Goal: Transaction & Acquisition: Purchase product/service

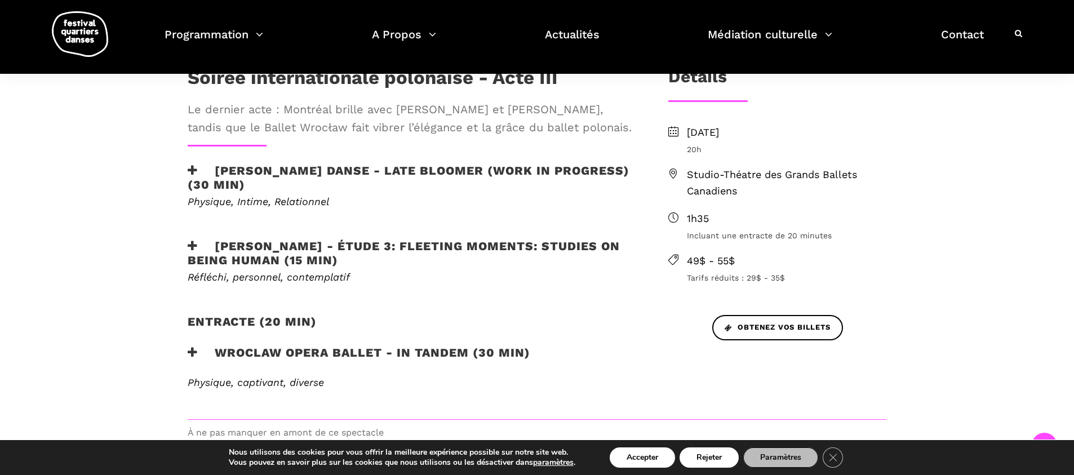
scroll to position [345, 0]
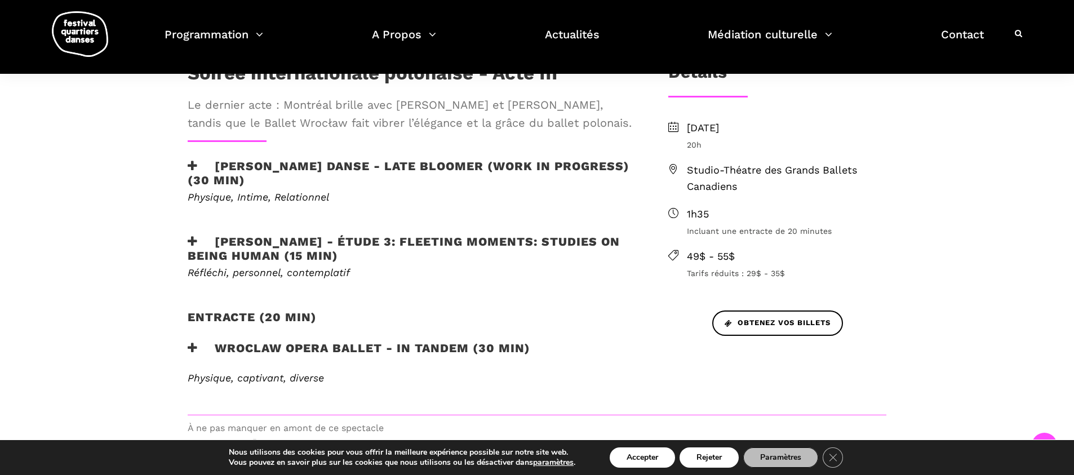
click at [321, 180] on h3 "[PERSON_NAME] Danse - Late bloomer (work in progress) (30 min)" at bounding box center [410, 173] width 444 height 28
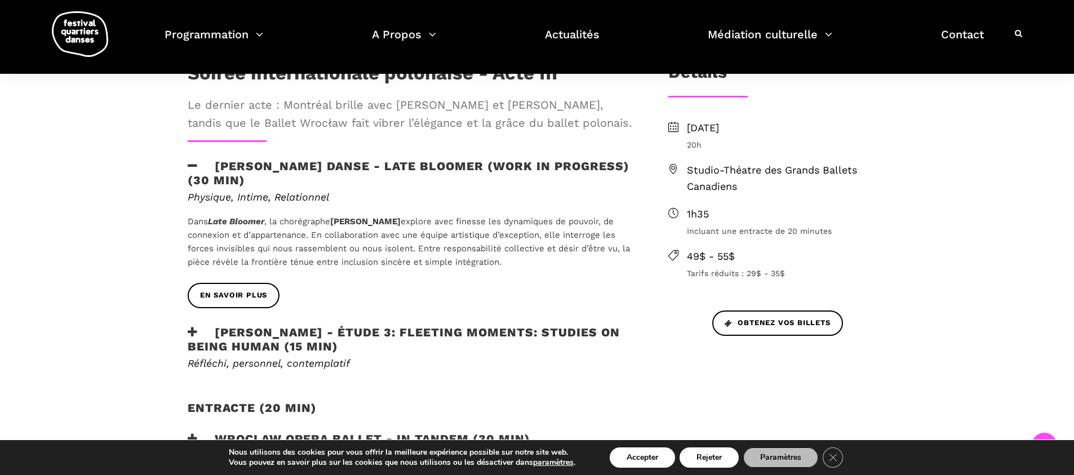
scroll to position [383, 0]
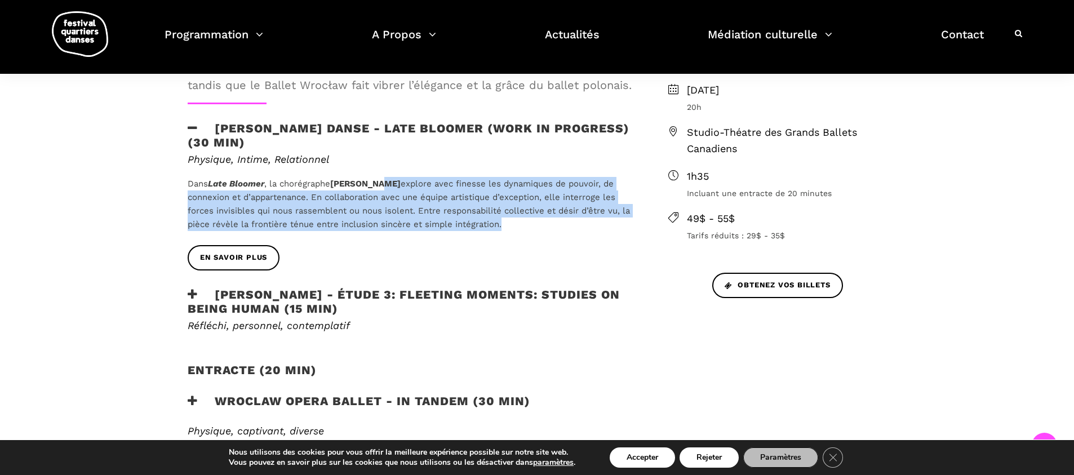
drag, startPoint x: 499, startPoint y: 228, endPoint x: 382, endPoint y: 184, distance: 125.0
click at [382, 184] on p "Dans Late Bloomer , la chorégraphe [PERSON_NAME] explore avec finesse les dynam…" at bounding box center [410, 204] width 444 height 54
click at [409, 198] on span "explore avec finesse les dynamiques de pouvoir, de connexion et d’appartenance.…" at bounding box center [409, 204] width 442 height 51
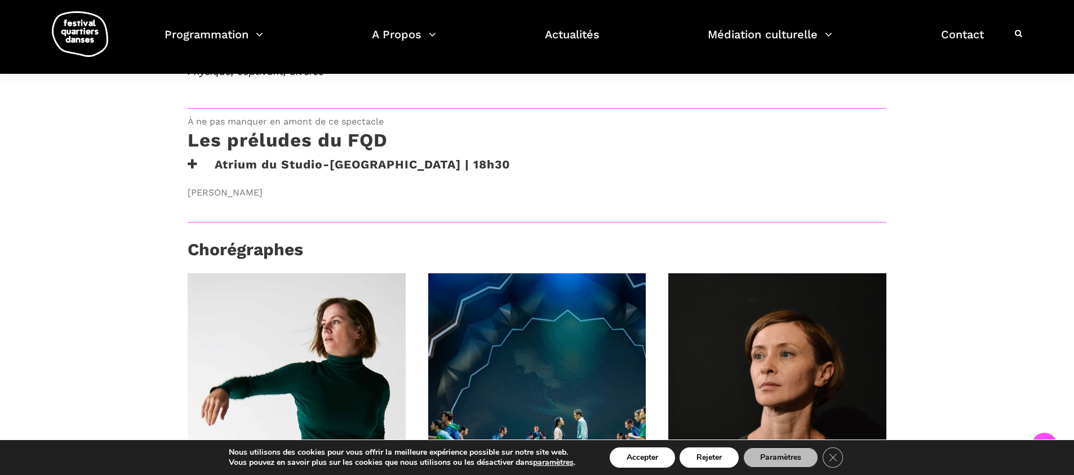
scroll to position [934, 0]
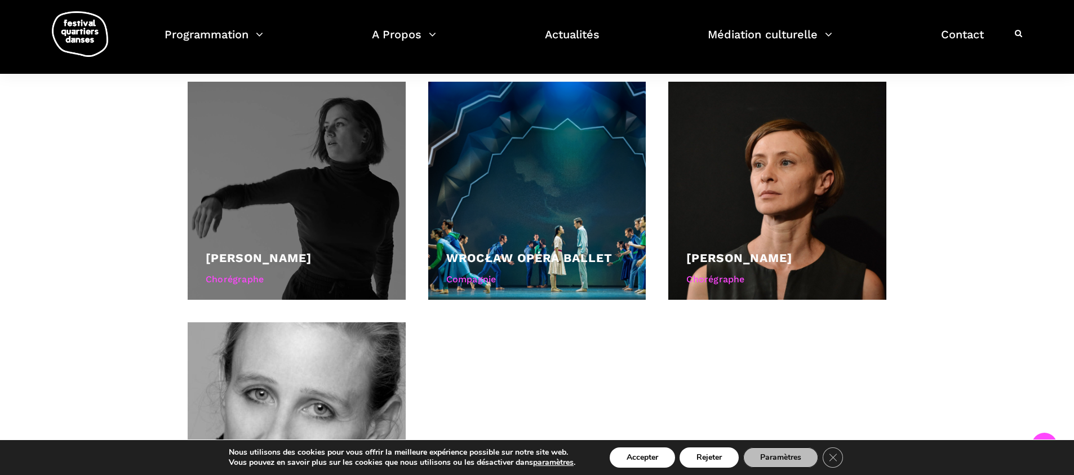
click at [326, 207] on div at bounding box center [297, 191] width 218 height 218
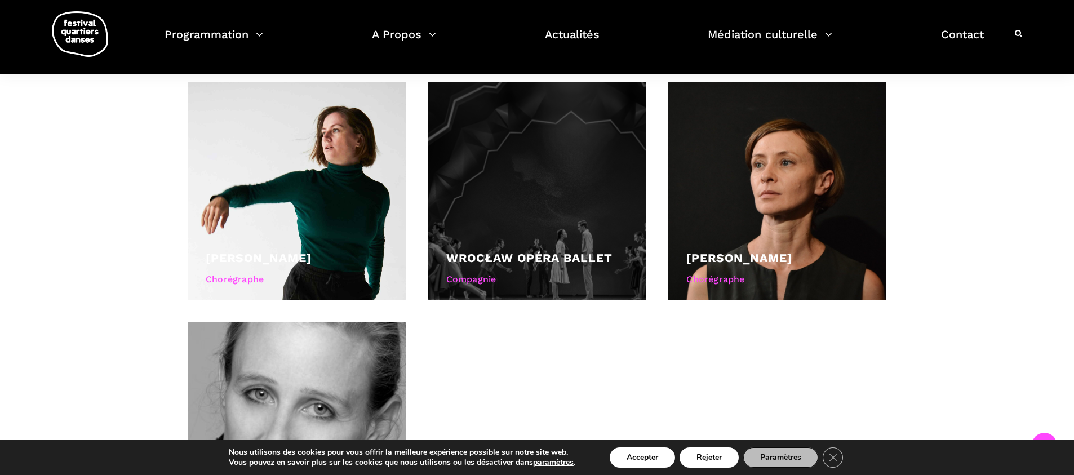
scroll to position [926, 0]
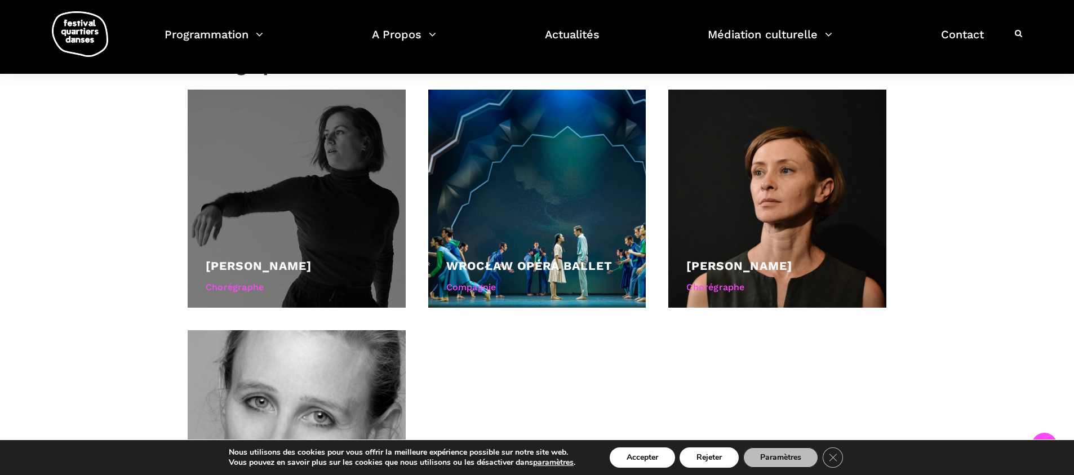
click at [334, 203] on div at bounding box center [297, 199] width 218 height 218
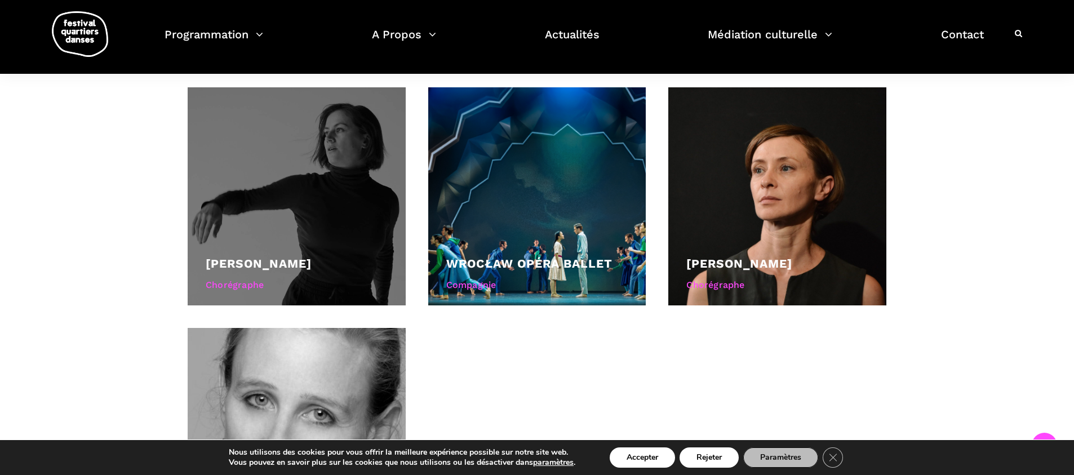
click at [312, 258] on link "[PERSON_NAME]" at bounding box center [259, 263] width 106 height 14
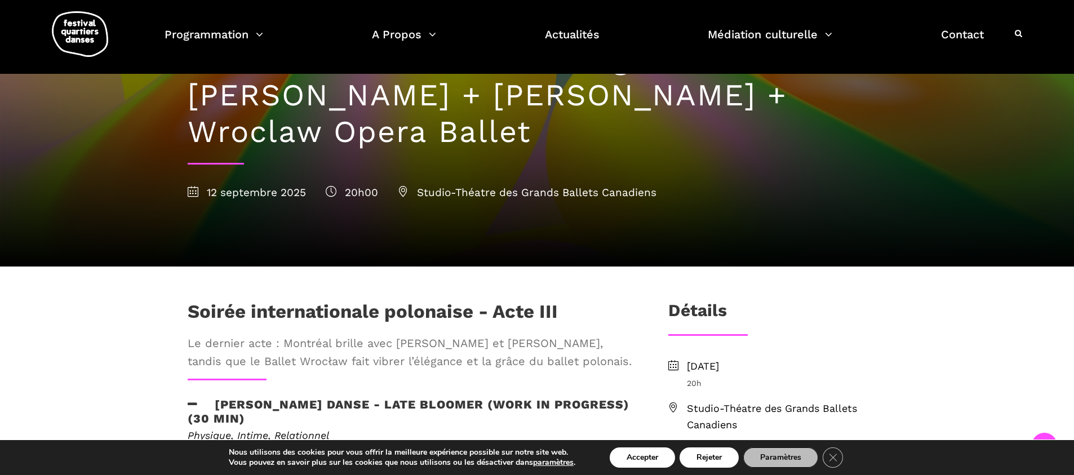
scroll to position [0, 0]
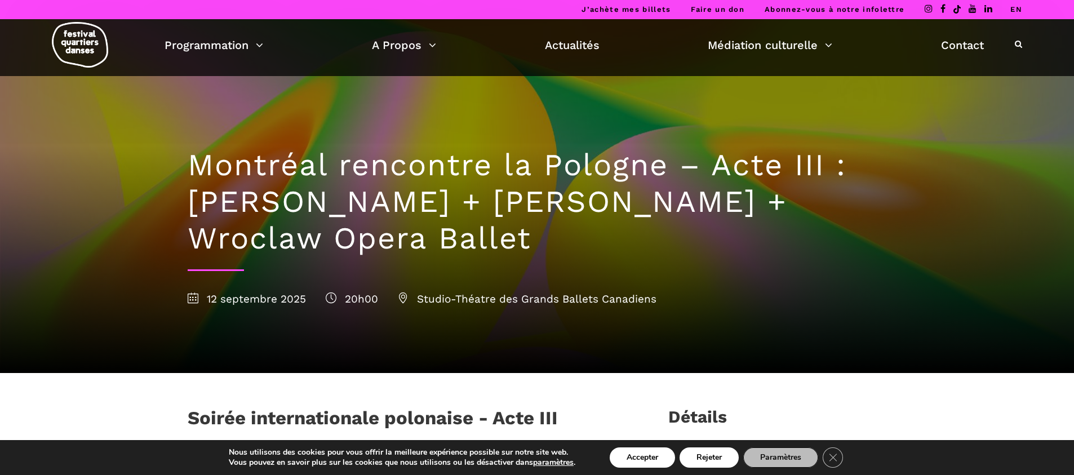
click at [644, 456] on button "Accepter" at bounding box center [642, 457] width 65 height 20
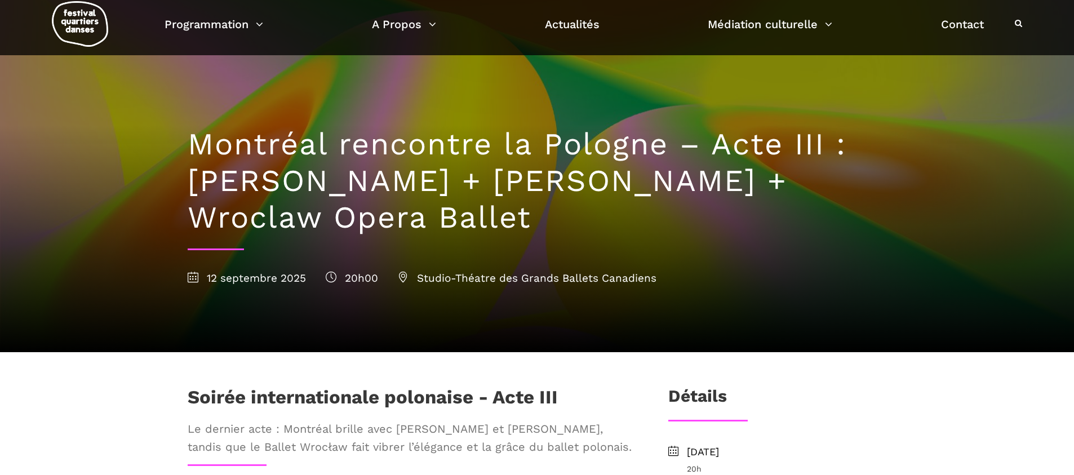
scroll to position [26, 0]
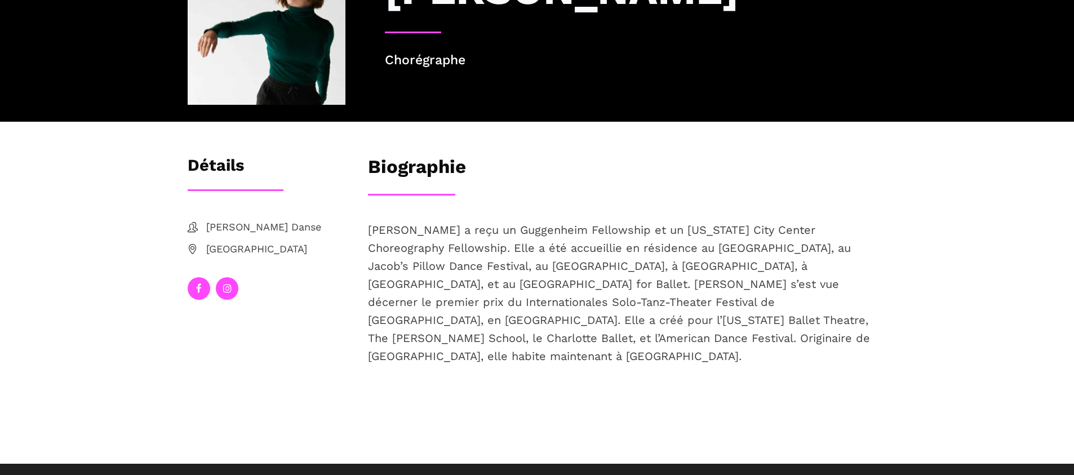
scroll to position [134, 0]
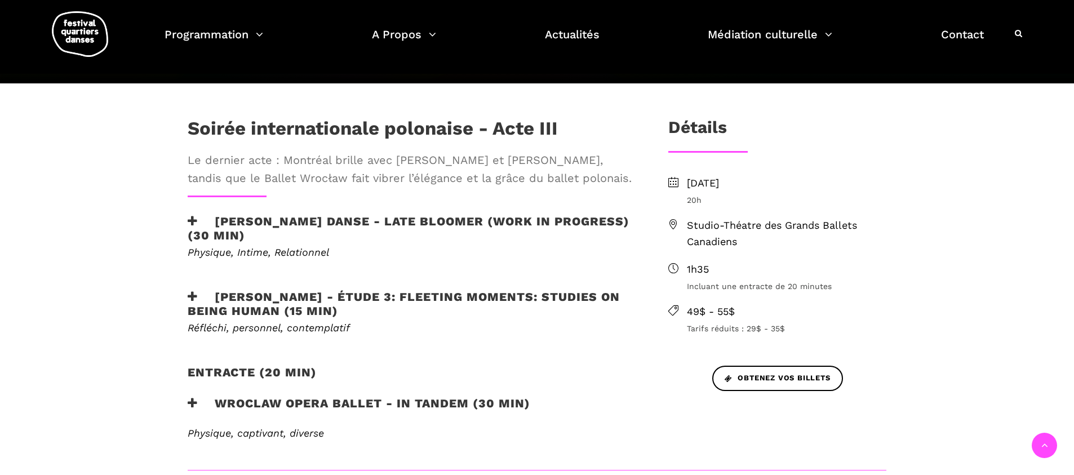
scroll to position [295, 0]
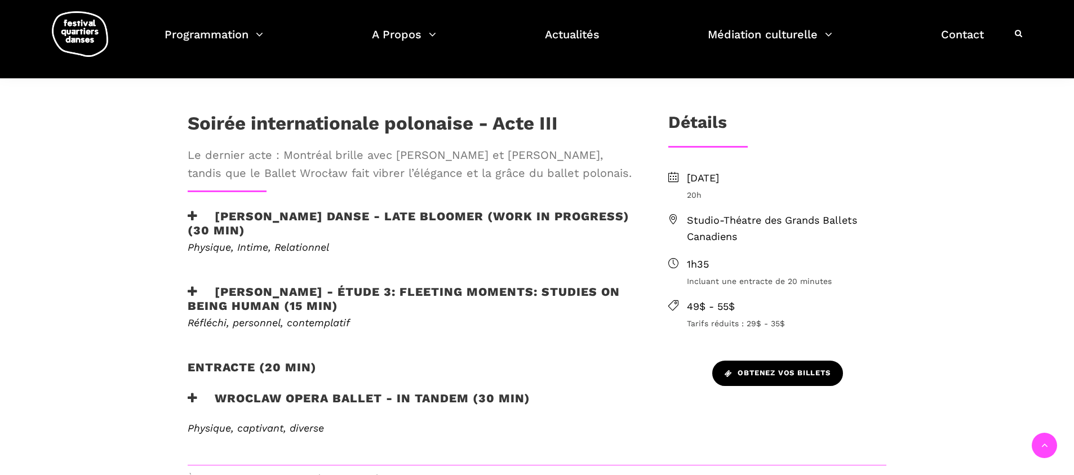
click at [733, 378] on span "Obtenez vos billets" at bounding box center [778, 373] width 106 height 12
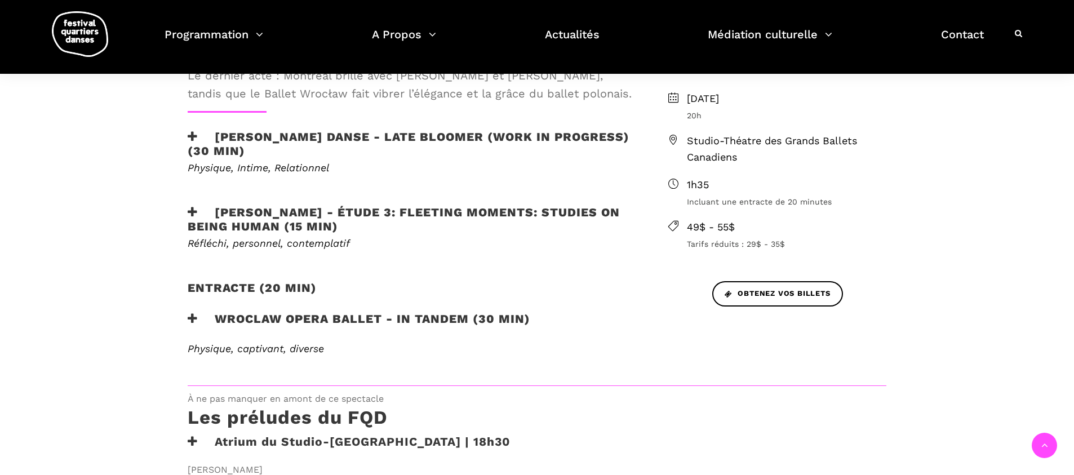
scroll to position [446, 0]
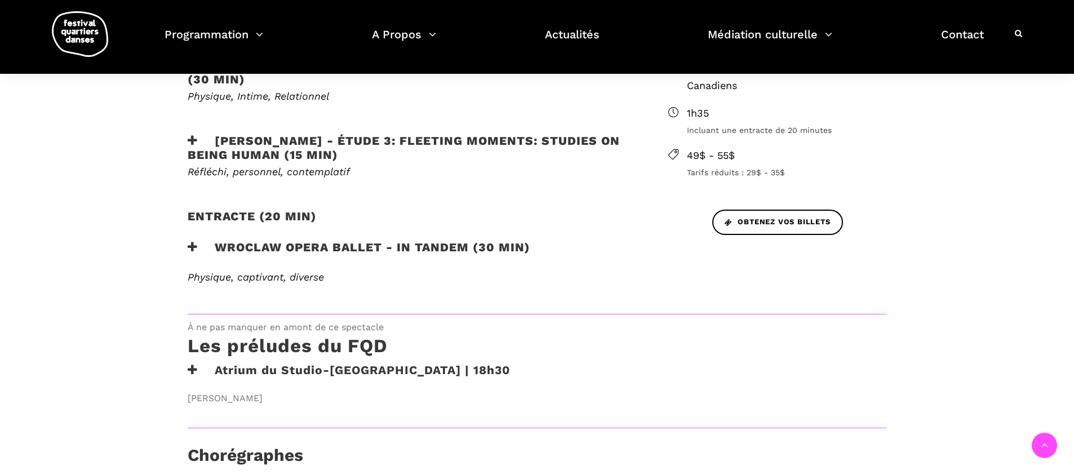
click at [783, 200] on div "Vendredi 12 septembre 2025 20h Studio-Théatre des Grands Ballets Canadiens 1h35…" at bounding box center [777, 114] width 241 height 190
click at [790, 222] on span "Obtenez vos billets" at bounding box center [778, 222] width 106 height 12
